Goal: Complete application form

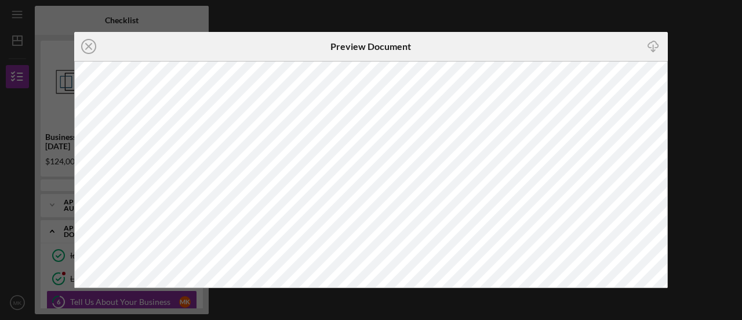
scroll to position [49, 0]
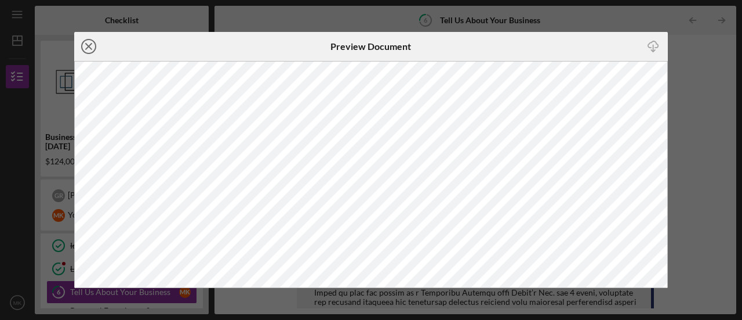
click at [93, 48] on icon "Icon/Close" at bounding box center [88, 46] width 29 height 29
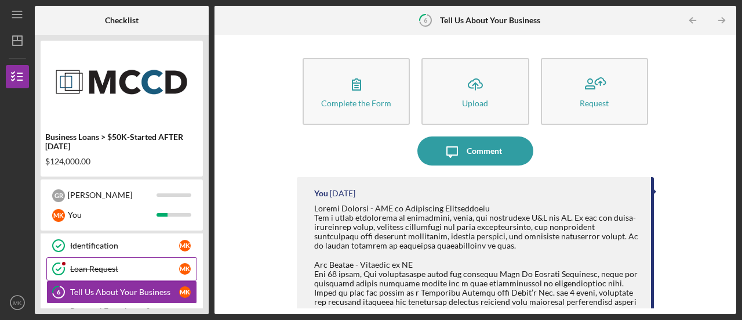
click at [102, 270] on div "Loan Request" at bounding box center [124, 268] width 109 height 9
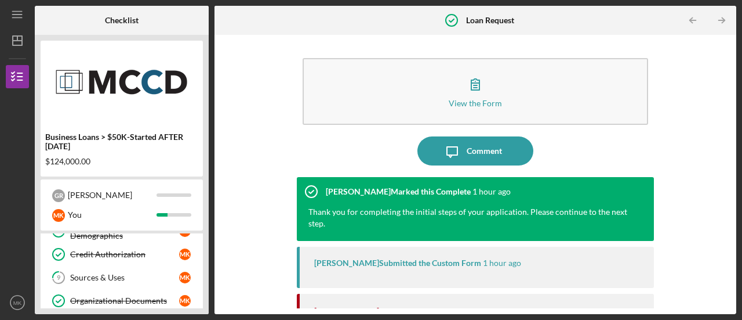
scroll to position [134, 0]
click at [94, 278] on div "Sources & Uses" at bounding box center [124, 276] width 109 height 9
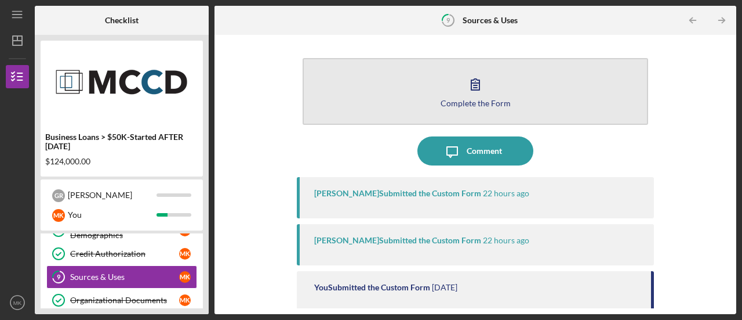
click at [436, 85] on button "Complete the Form Form" at bounding box center [476, 91] width 346 height 67
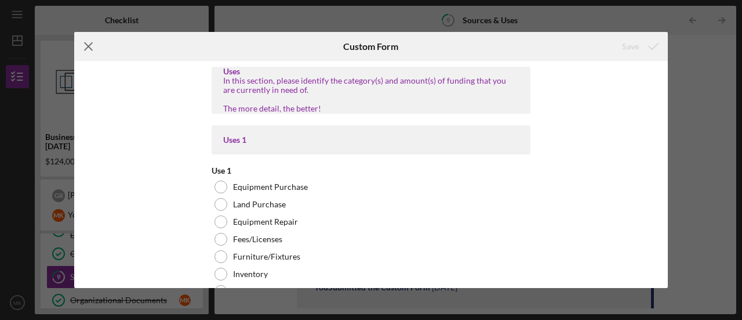
click at [88, 49] on icon "Icon/Menu Close" at bounding box center [88, 46] width 29 height 29
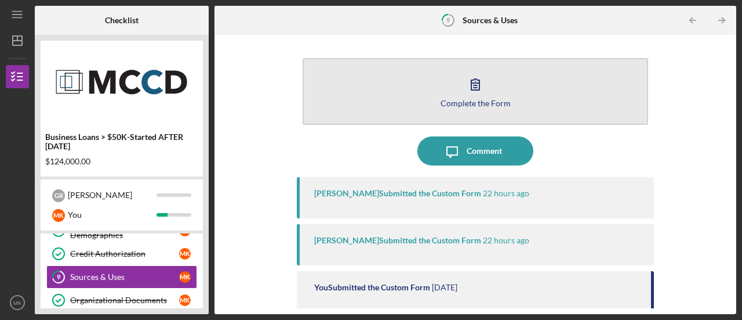
click at [468, 66] on button "Complete the Form Form" at bounding box center [476, 91] width 346 height 67
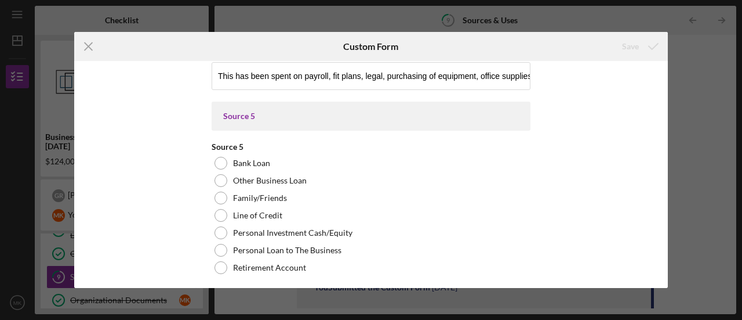
scroll to position [5225, 0]
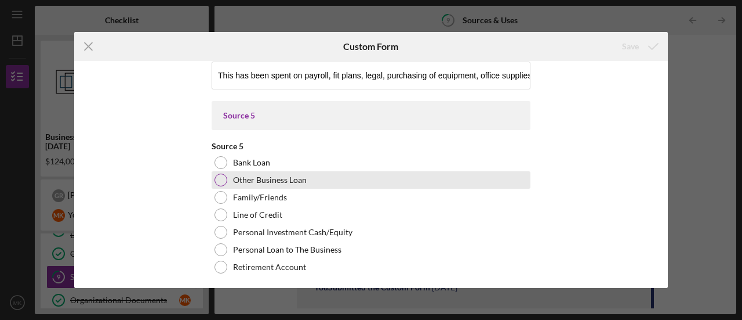
click at [219, 176] on div at bounding box center [221, 179] width 13 height 13
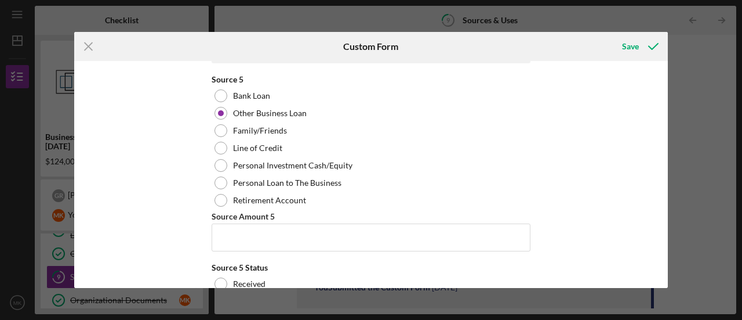
scroll to position [5294, 0]
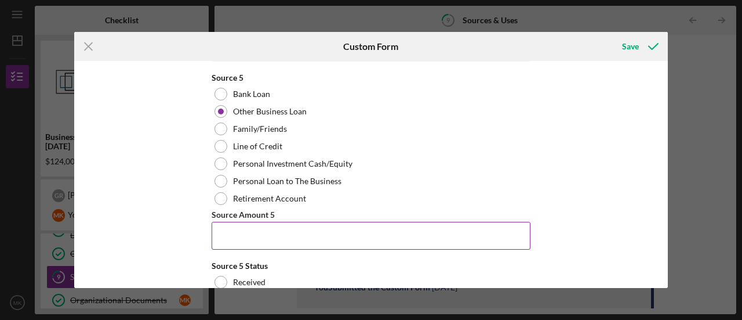
click at [244, 238] on input "Source Amount 5" at bounding box center [371, 236] width 319 height 28
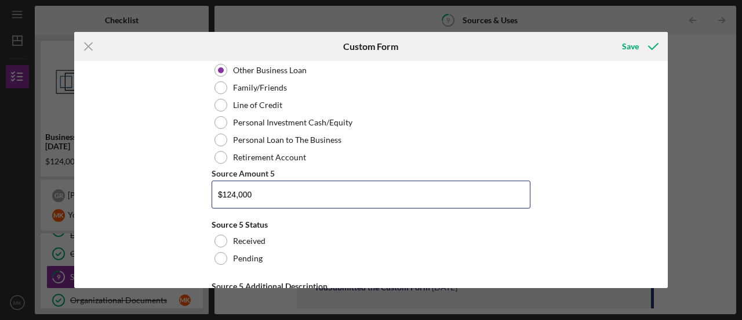
scroll to position [5337, 0]
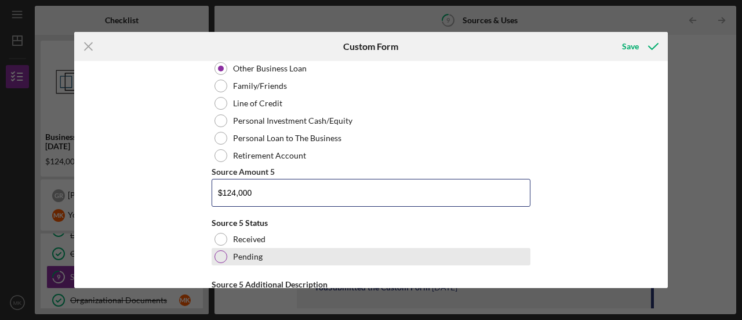
type input "$124,000"
click at [218, 251] on div at bounding box center [221, 256] width 13 height 13
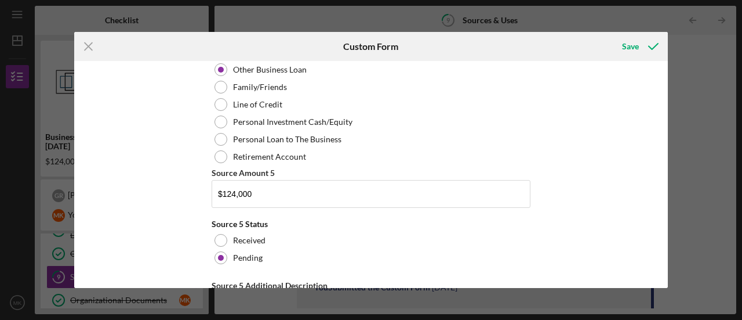
scroll to position [5336, 0]
click at [88, 41] on icon "Icon/Menu Close" at bounding box center [88, 46] width 29 height 29
